Goal: Transaction & Acquisition: Book appointment/travel/reservation

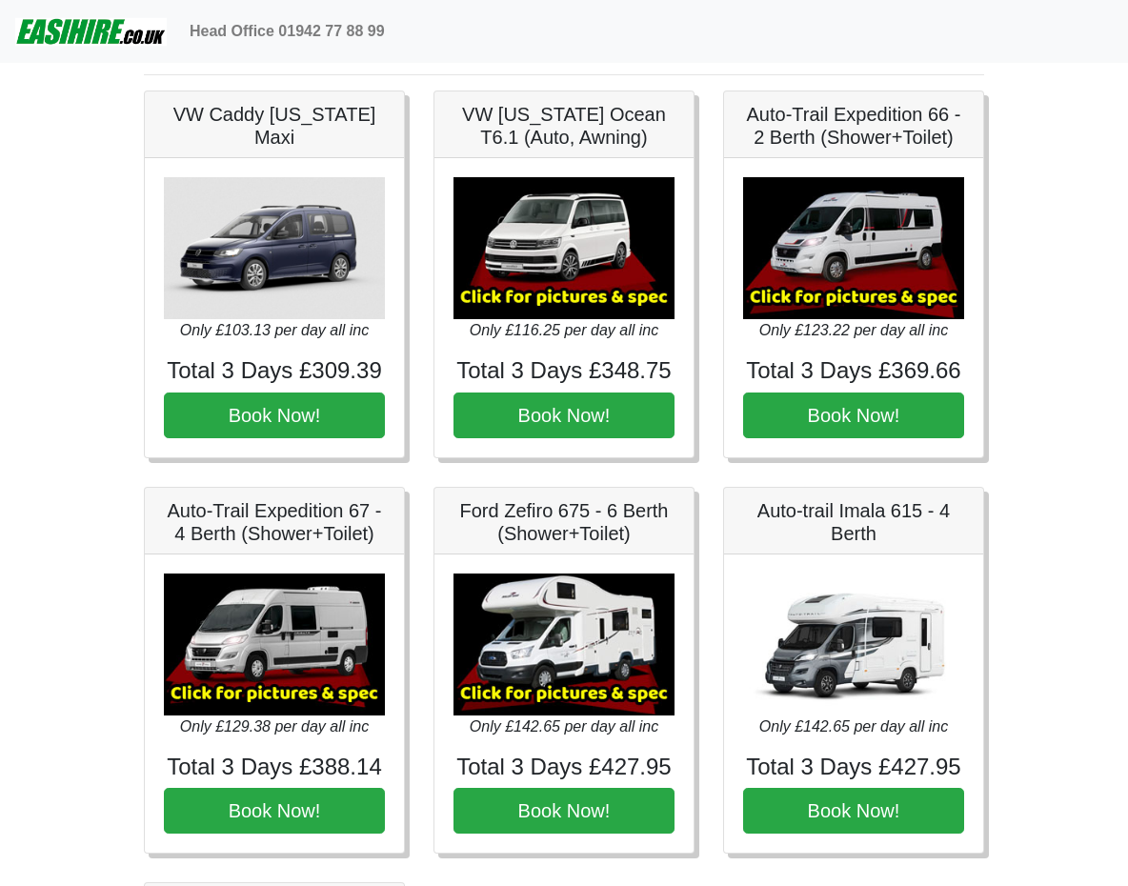
scroll to position [50, 0]
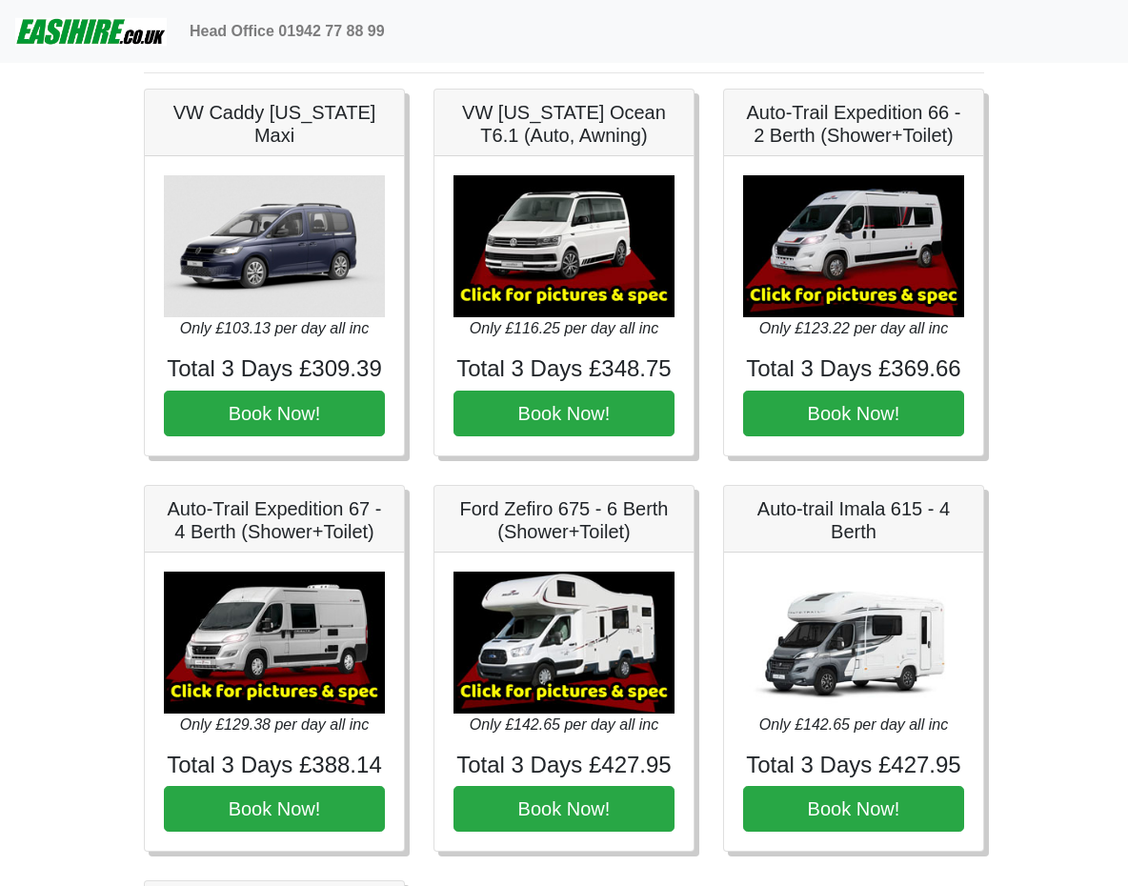
click at [558, 259] on img at bounding box center [564, 246] width 221 height 142
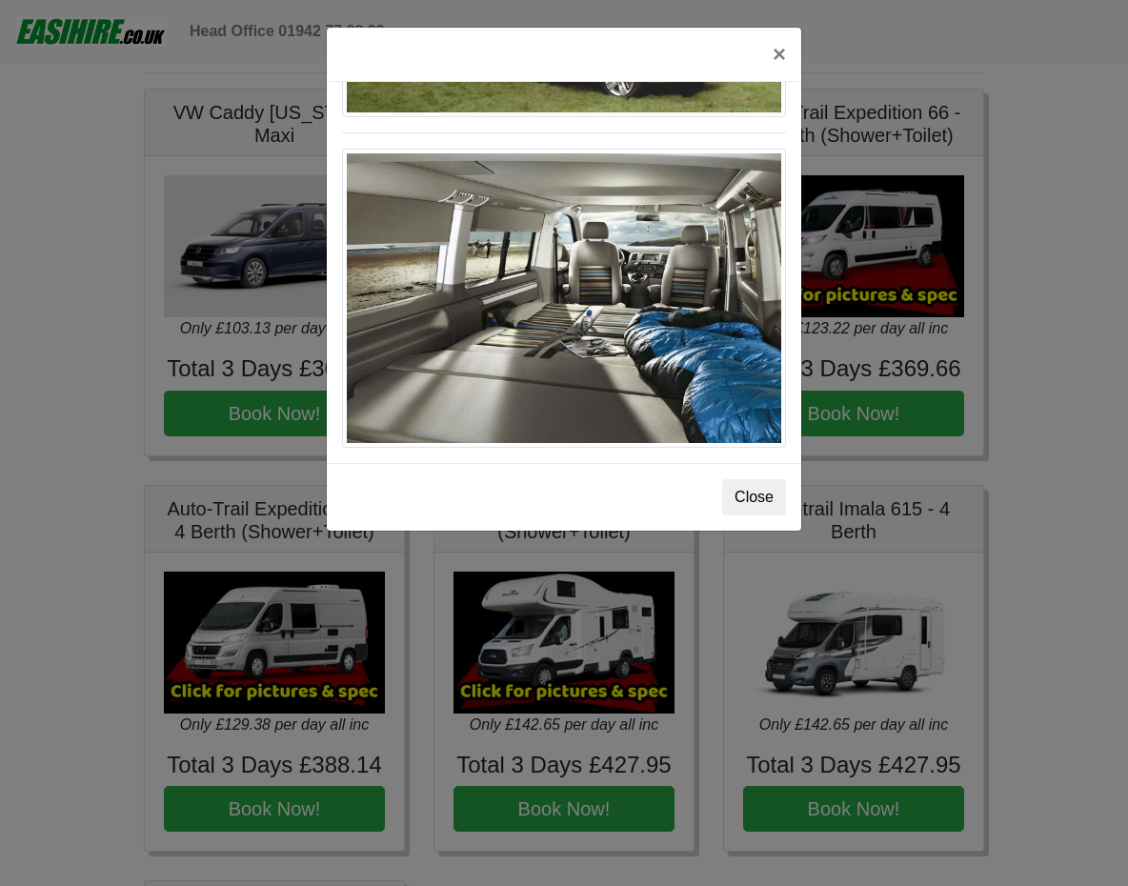
scroll to position [2125, 0]
click at [746, 503] on button "Close" at bounding box center [754, 497] width 64 height 36
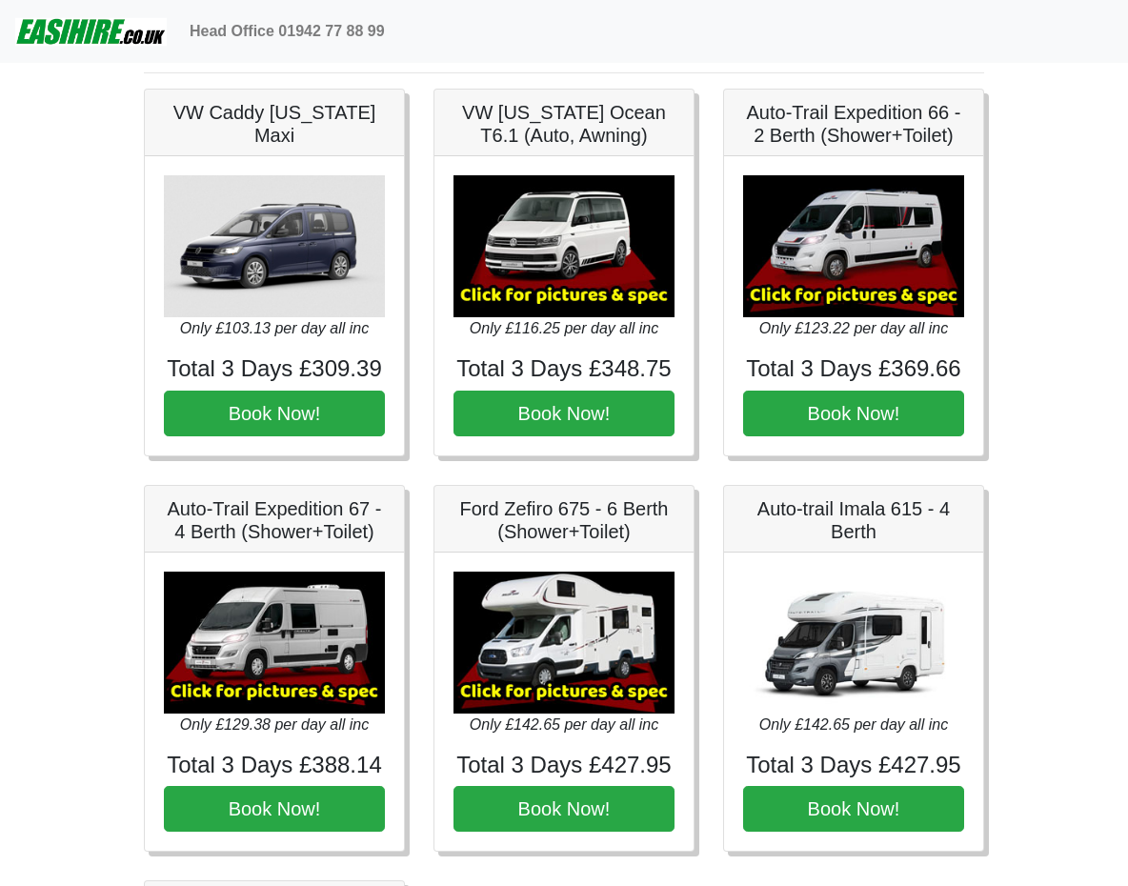
click at [853, 231] on img at bounding box center [853, 246] width 221 height 142
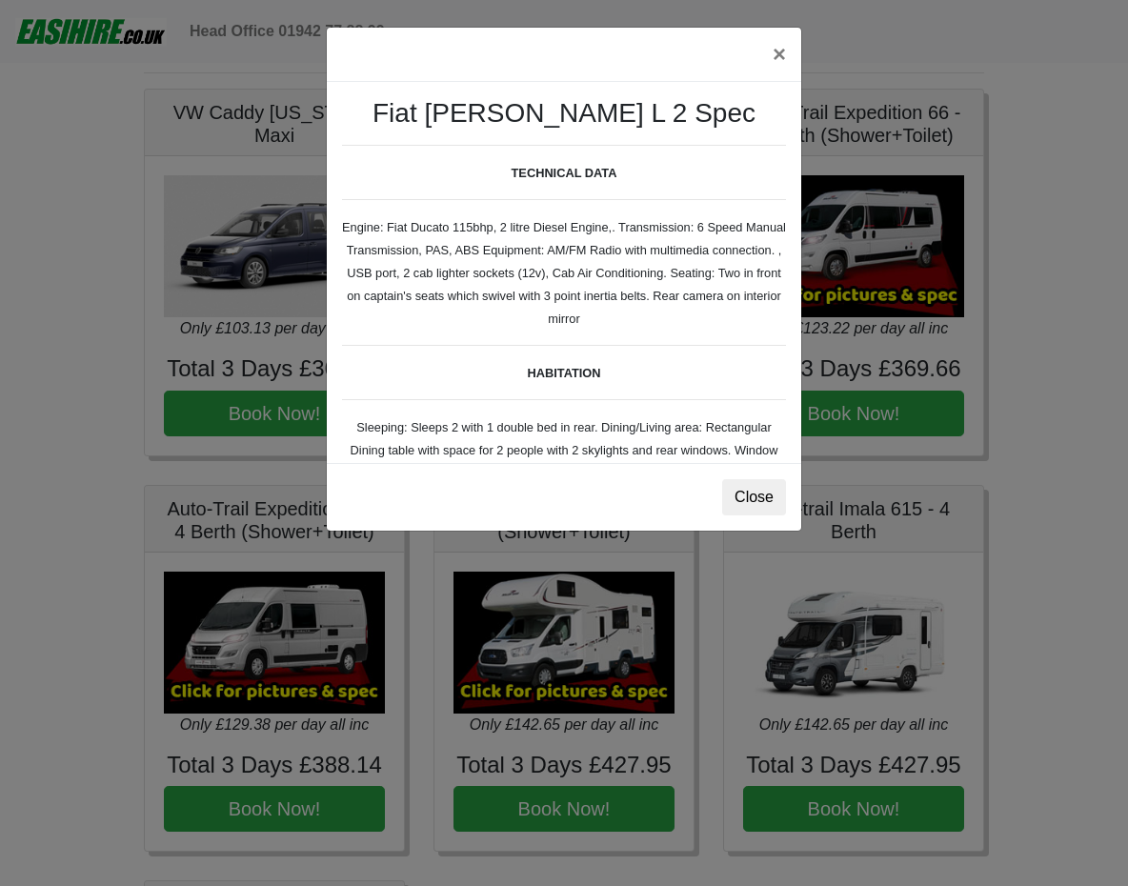
scroll to position [0, 0]
click at [745, 498] on button "Close" at bounding box center [754, 497] width 64 height 36
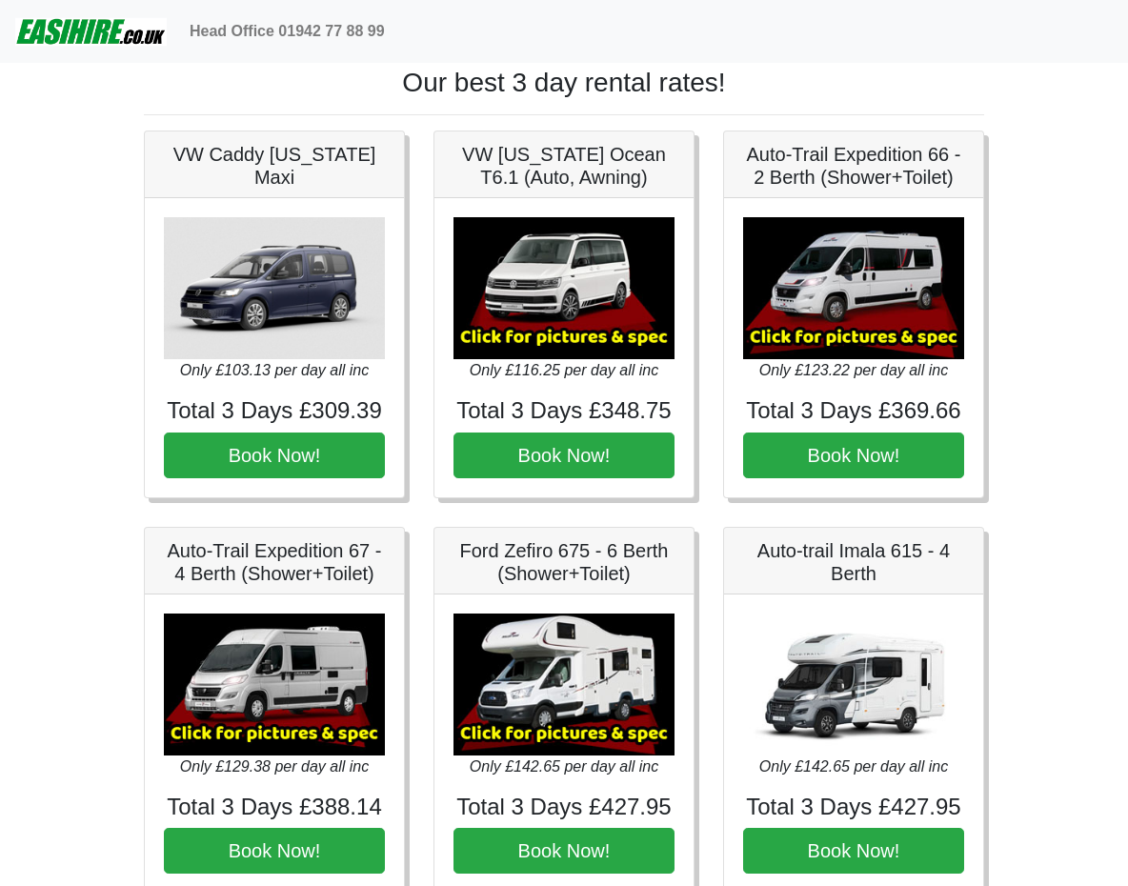
scroll to position [7, 0]
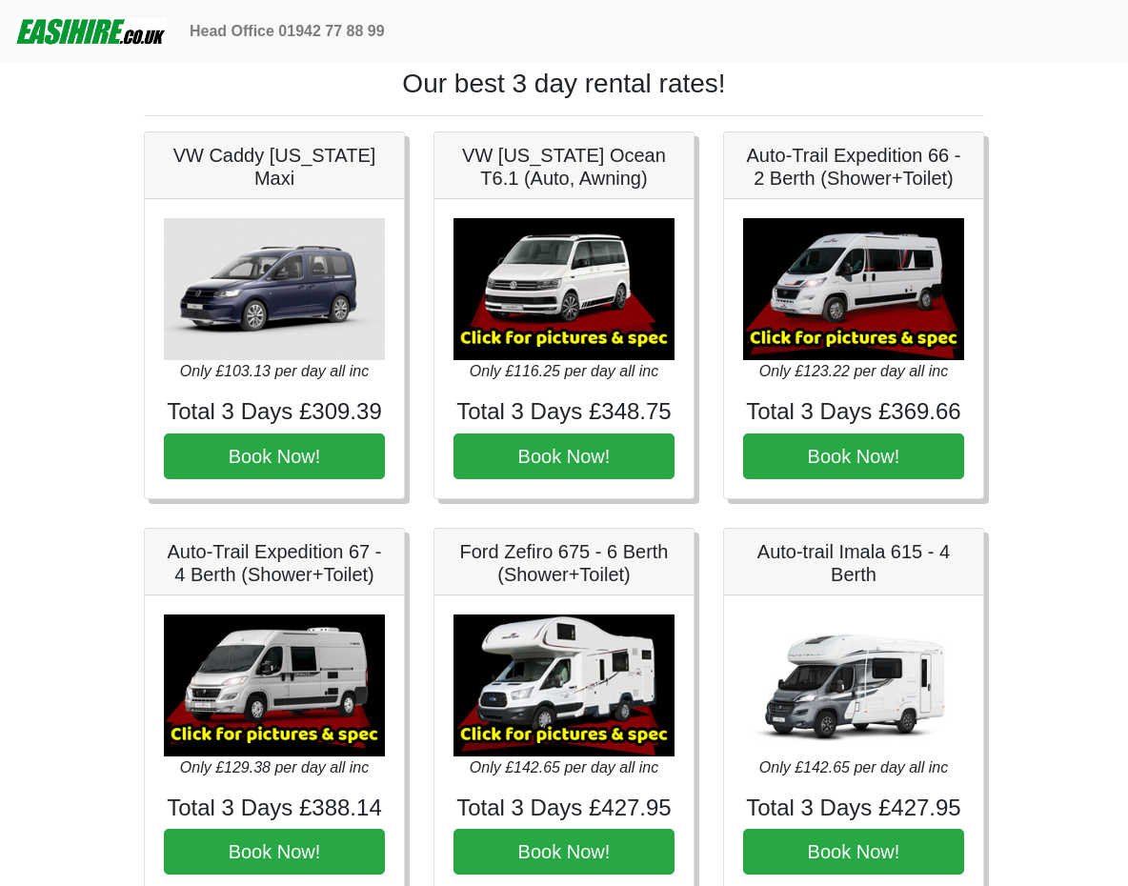
click at [875, 320] on img at bounding box center [853, 289] width 221 height 142
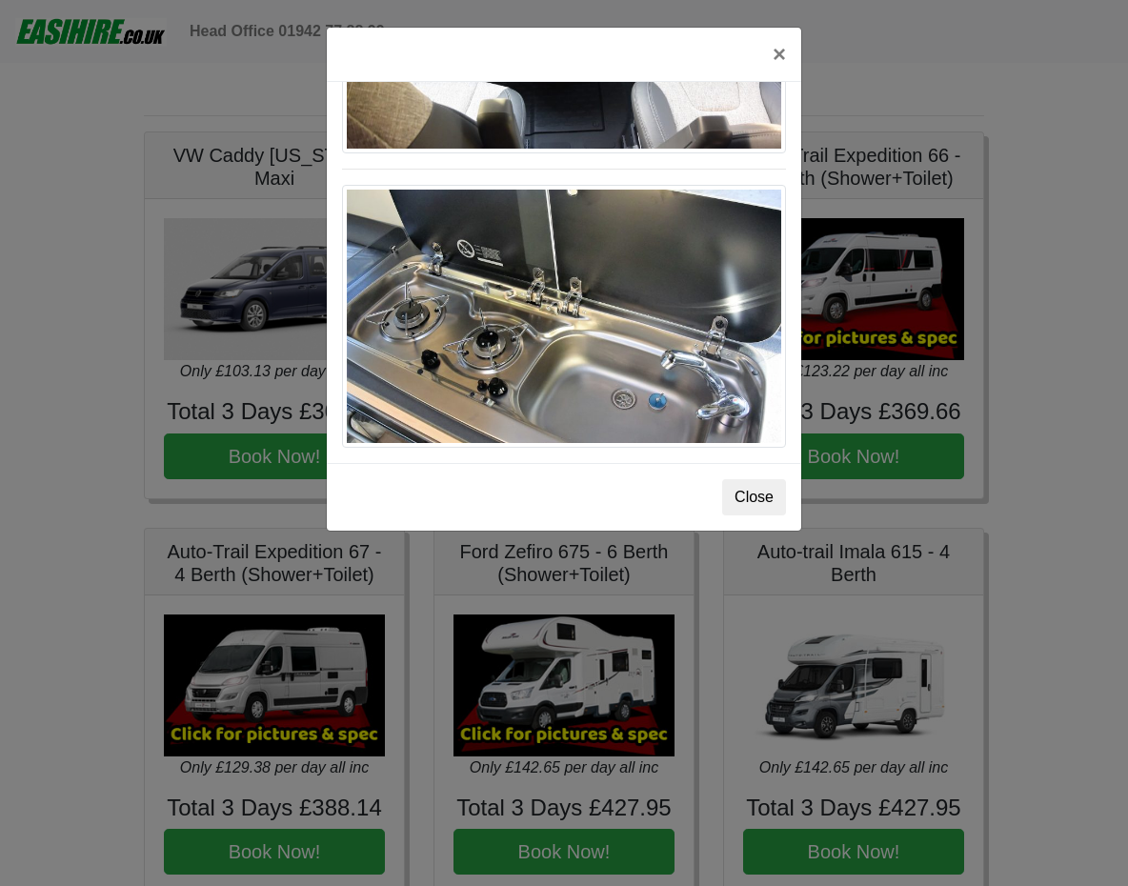
scroll to position [2023, 0]
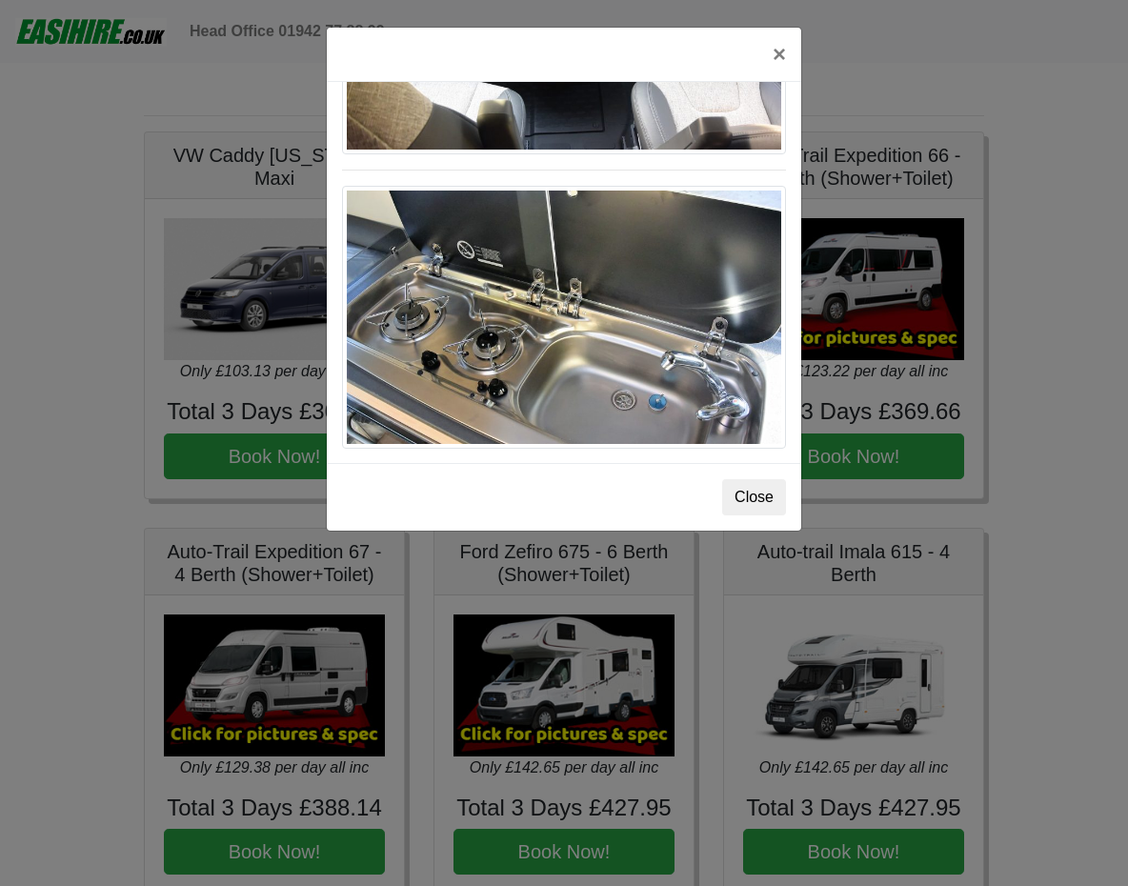
click at [759, 501] on button "Close" at bounding box center [754, 497] width 64 height 36
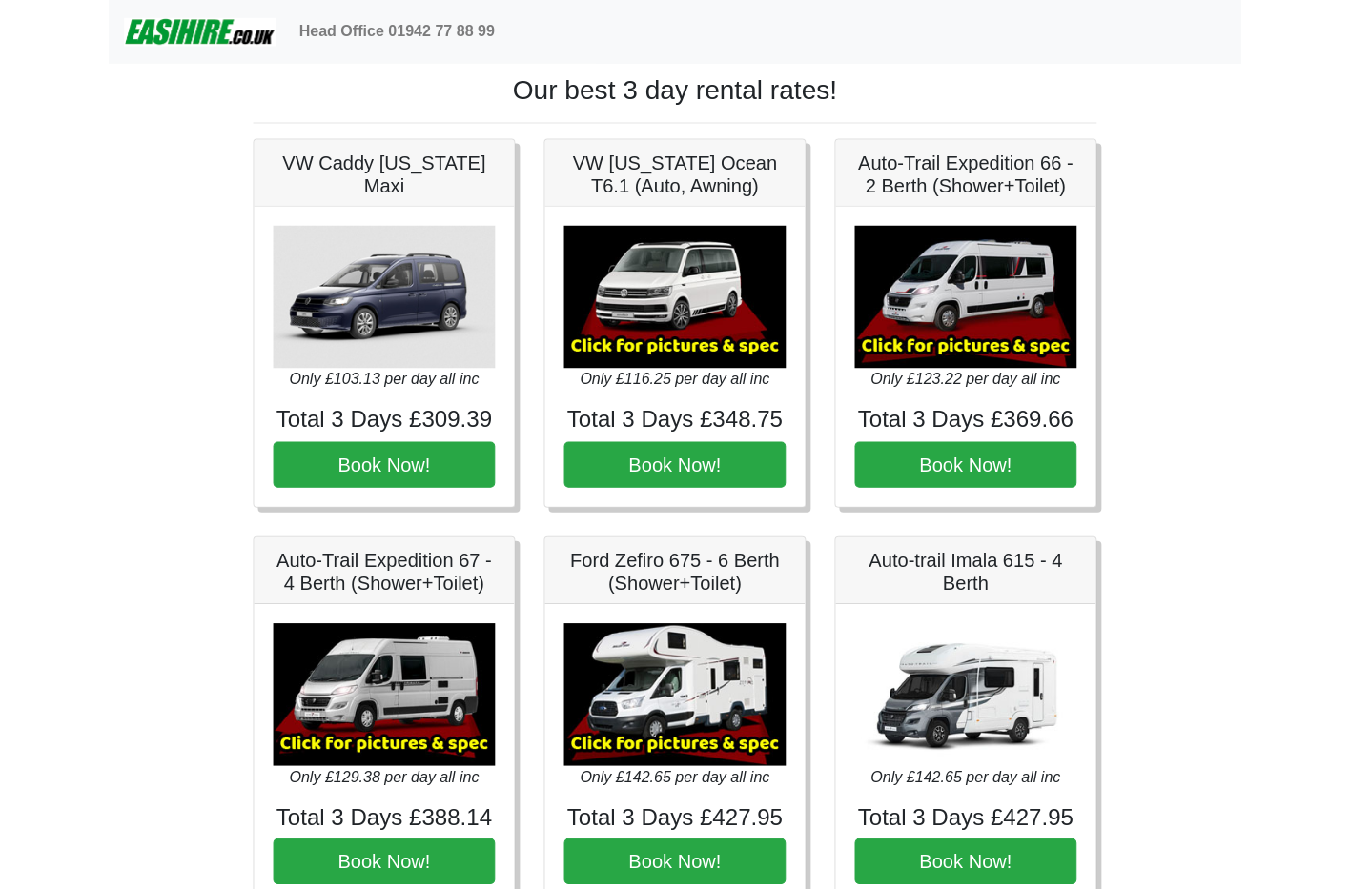
scroll to position [0, 0]
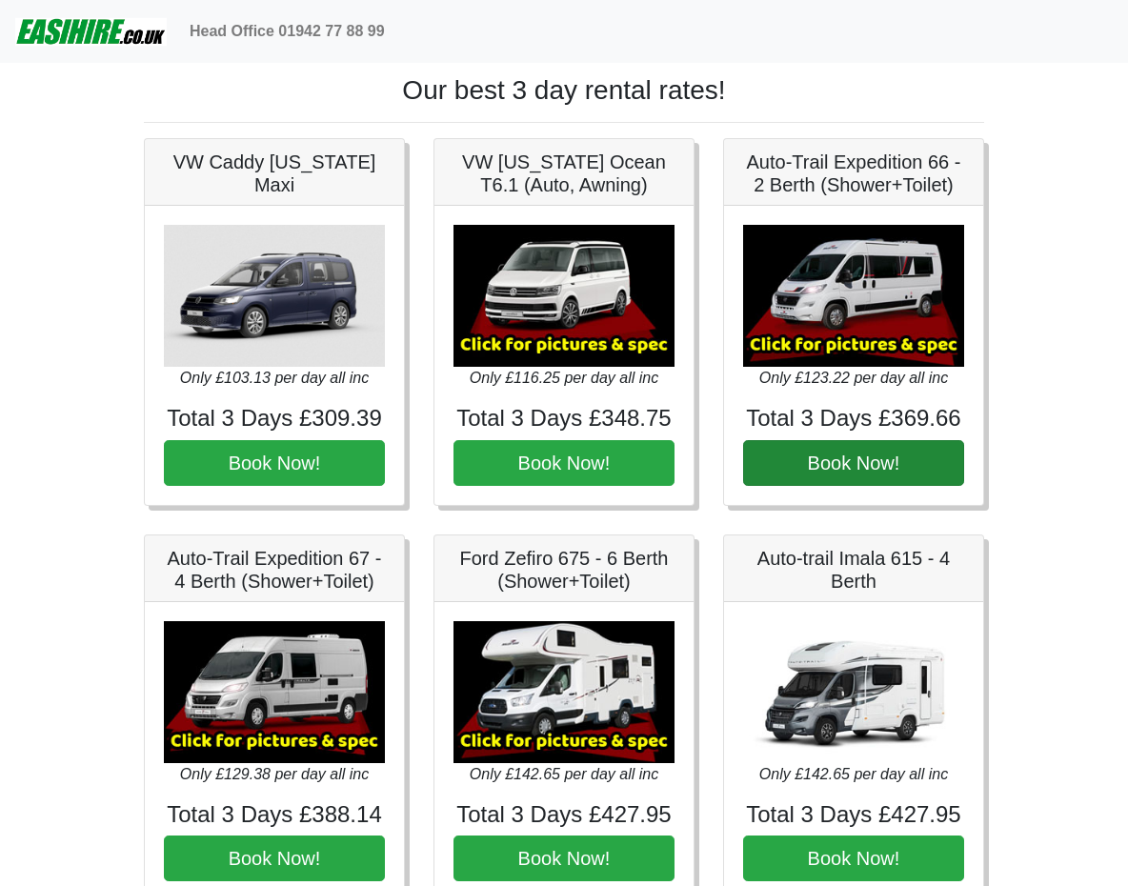
click at [864, 469] on button "Book Now!" at bounding box center [853, 463] width 221 height 46
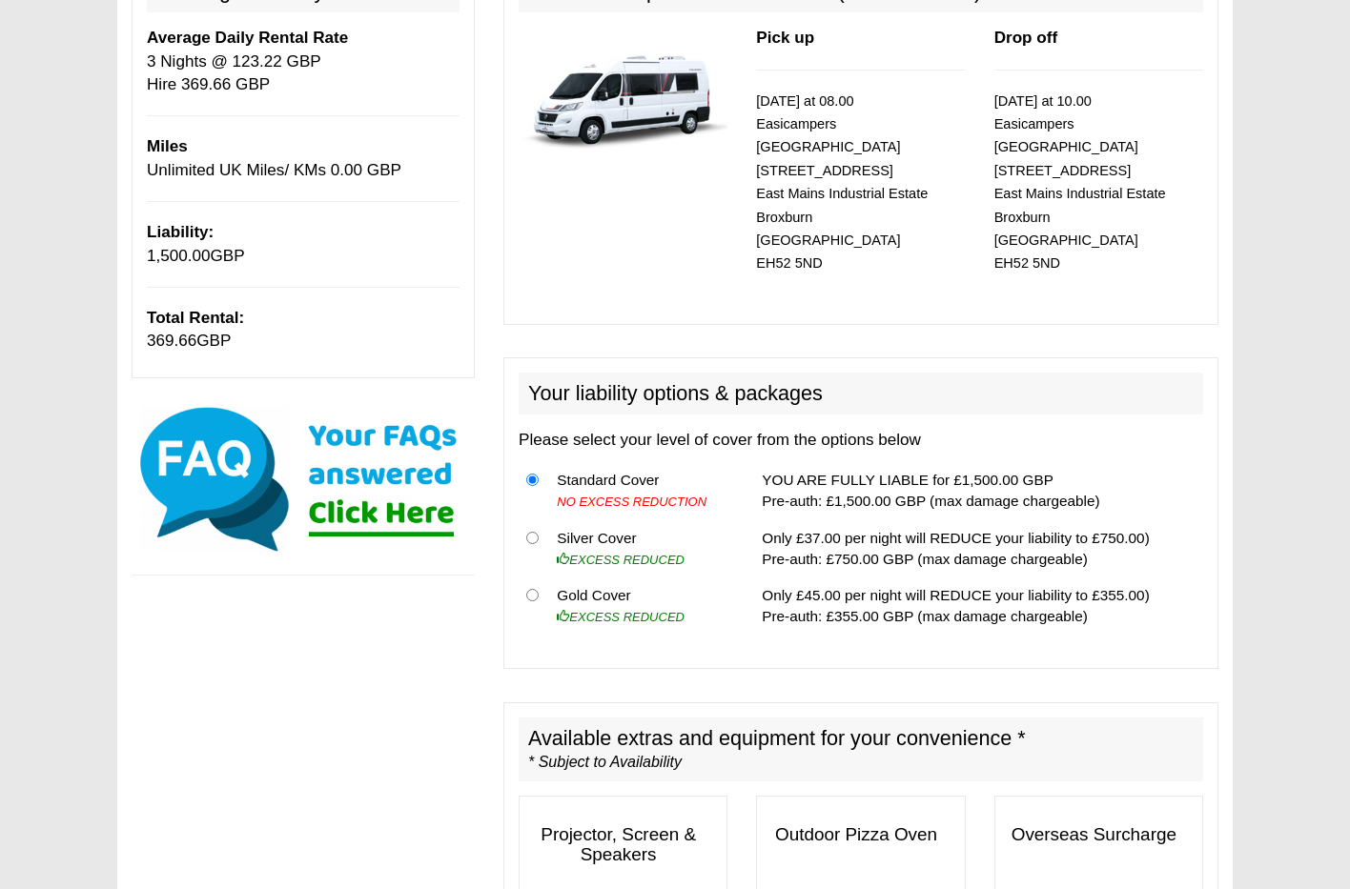
scroll to position [272, 0]
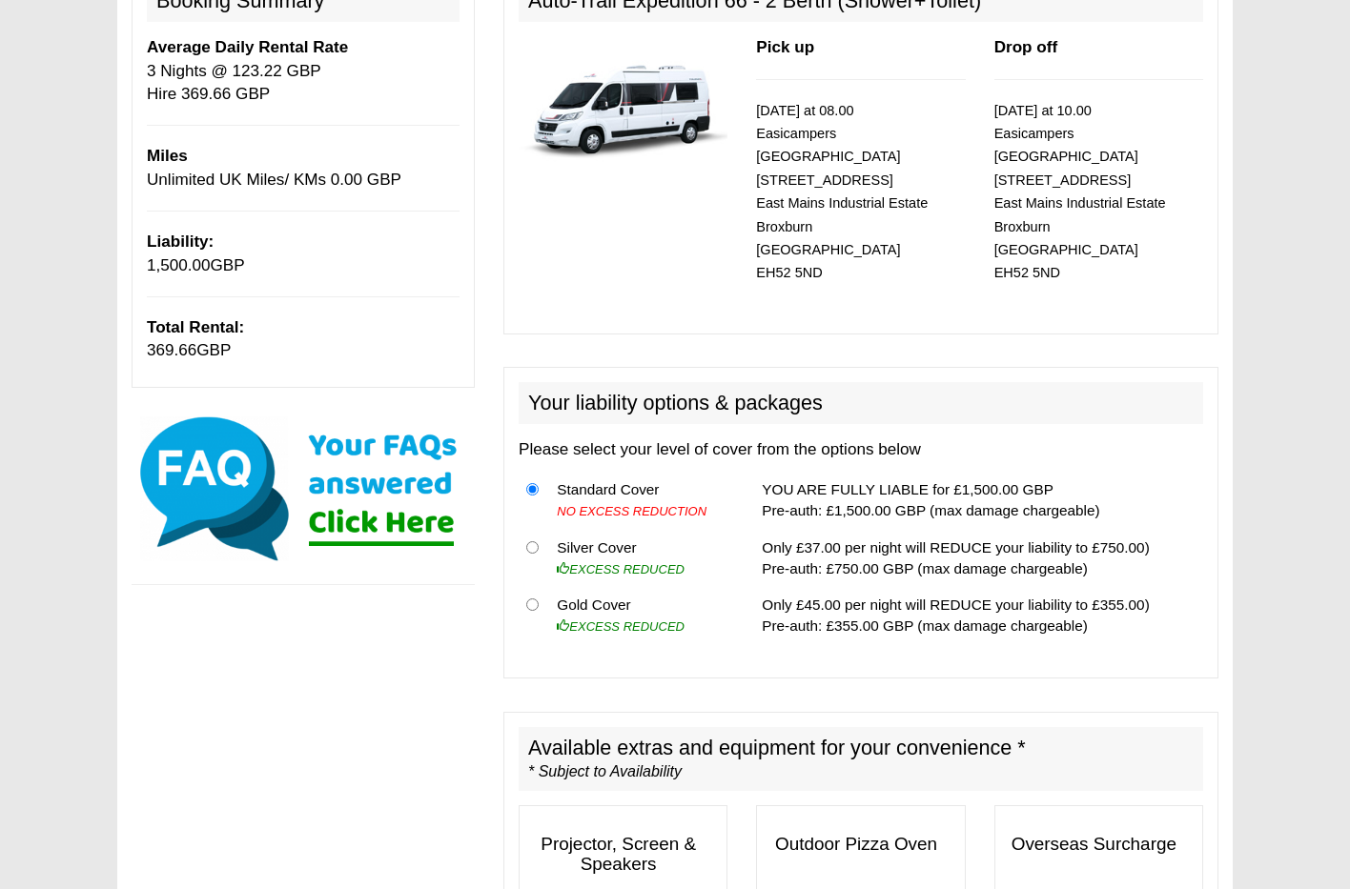
click at [532, 599] on input "radio" at bounding box center [532, 605] width 12 height 12
radio input "true"
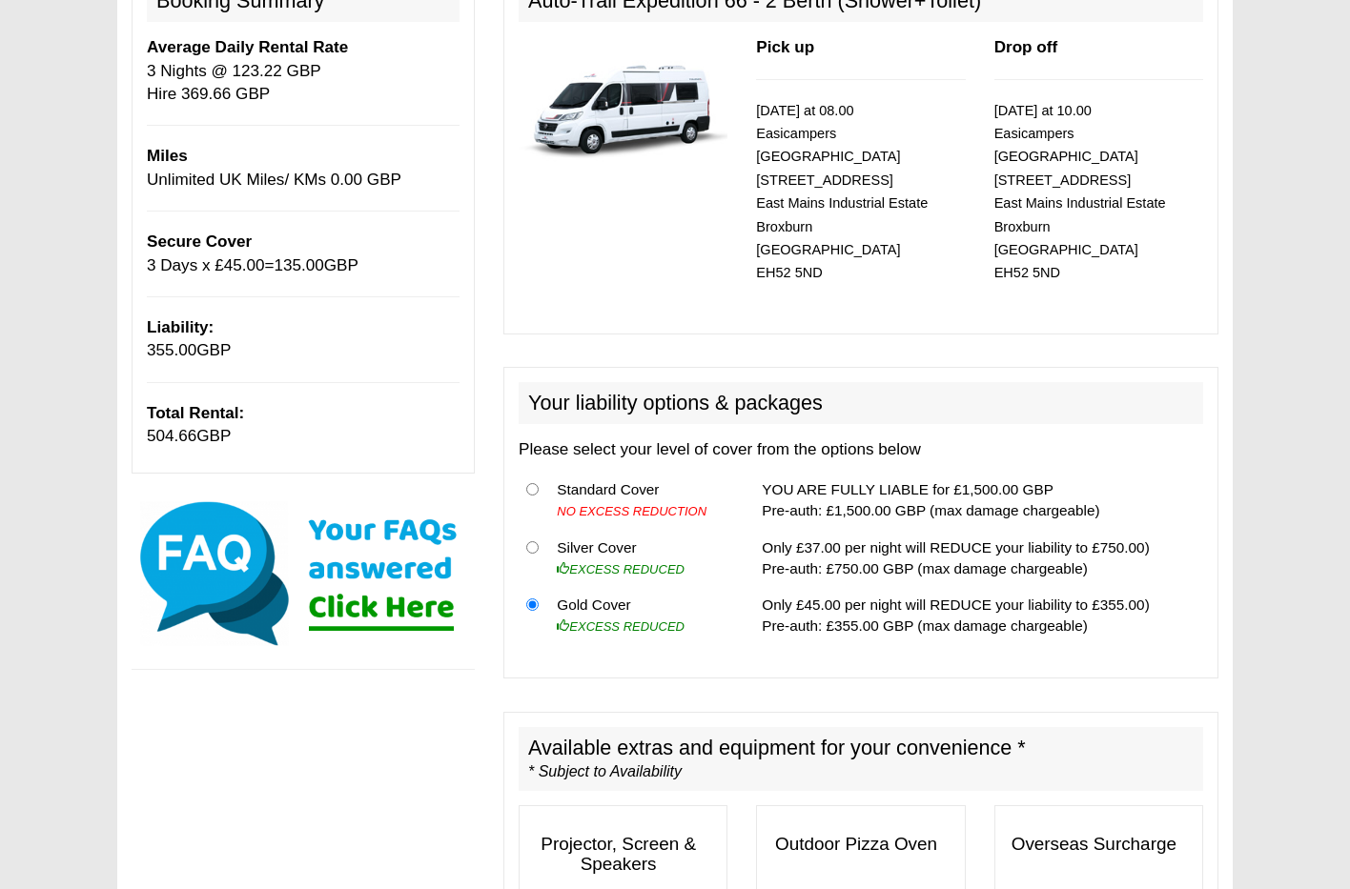
click at [529, 483] on input "radio" at bounding box center [532, 489] width 12 height 12
radio input "true"
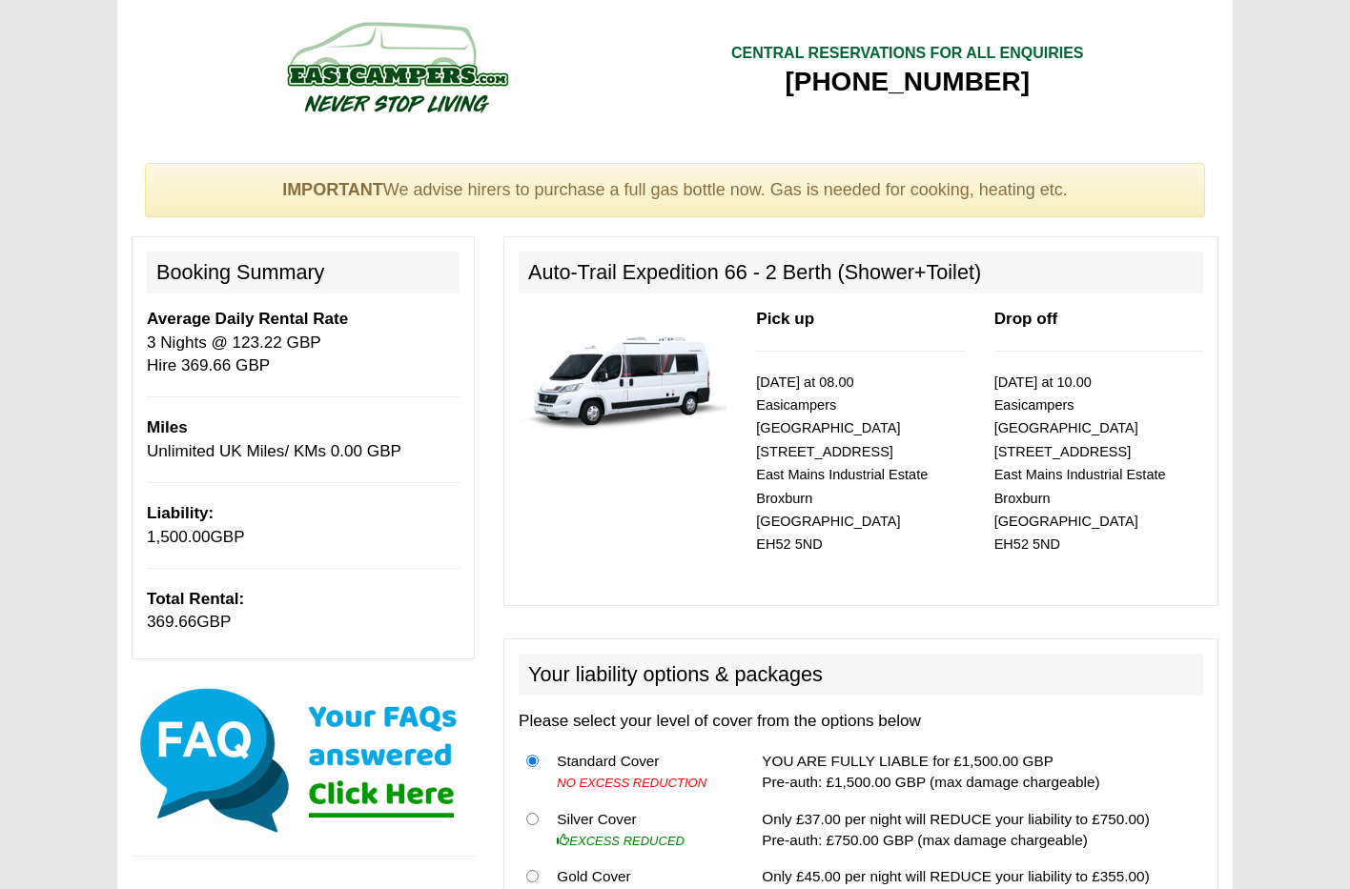
scroll to position [0, 0]
